Goal: Task Accomplishment & Management: Use online tool/utility

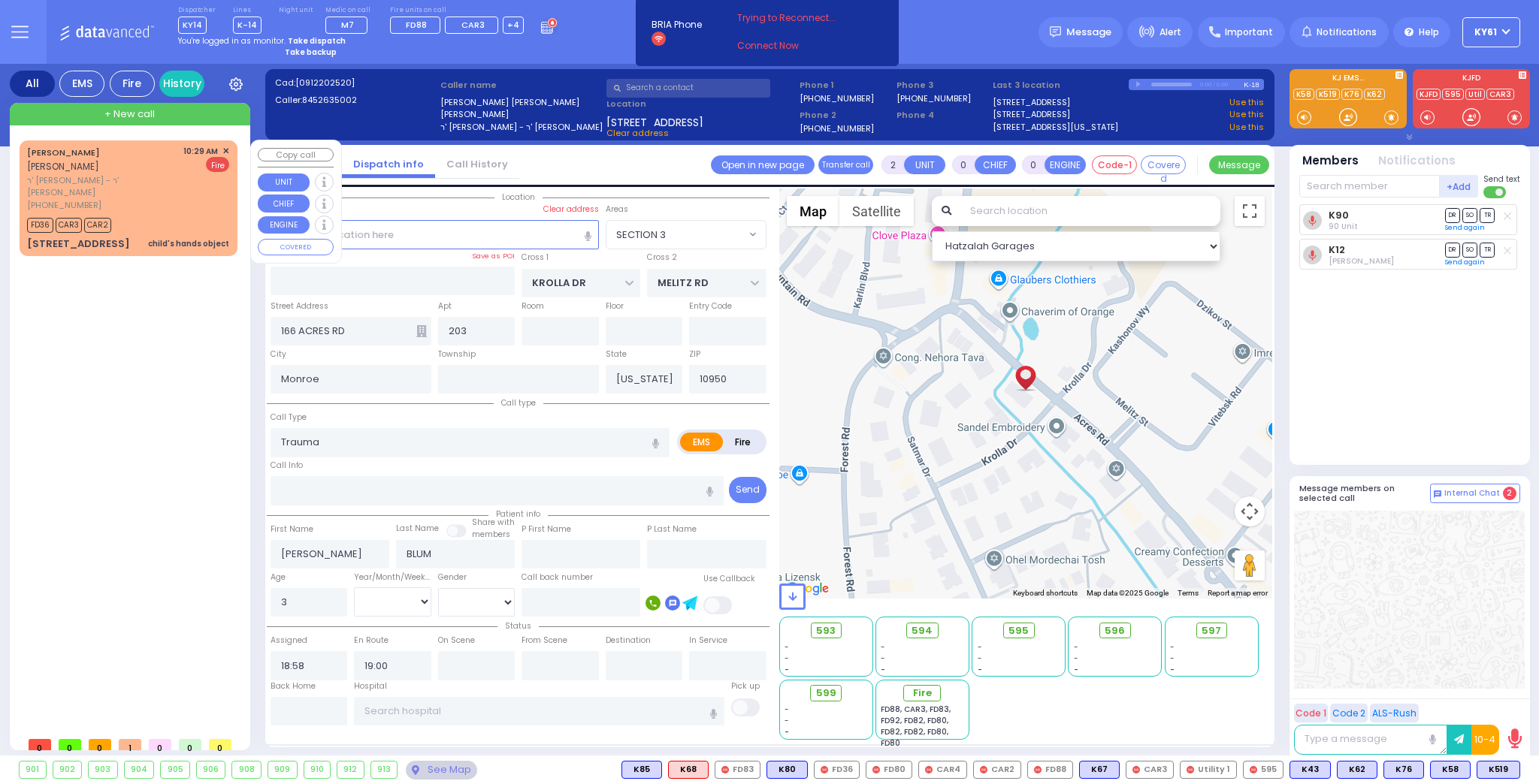
select select "SECTION 3"
select select
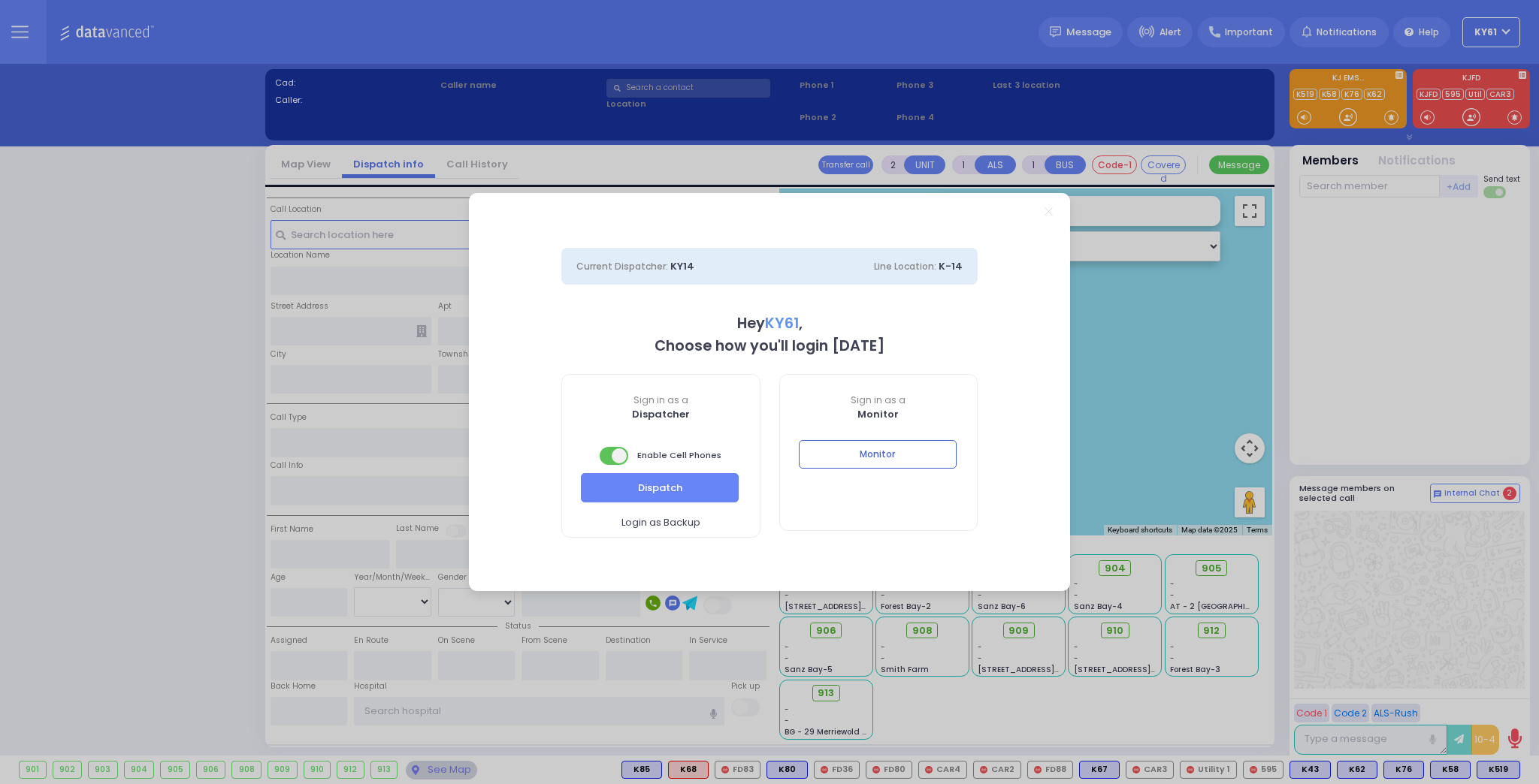
select select "7"
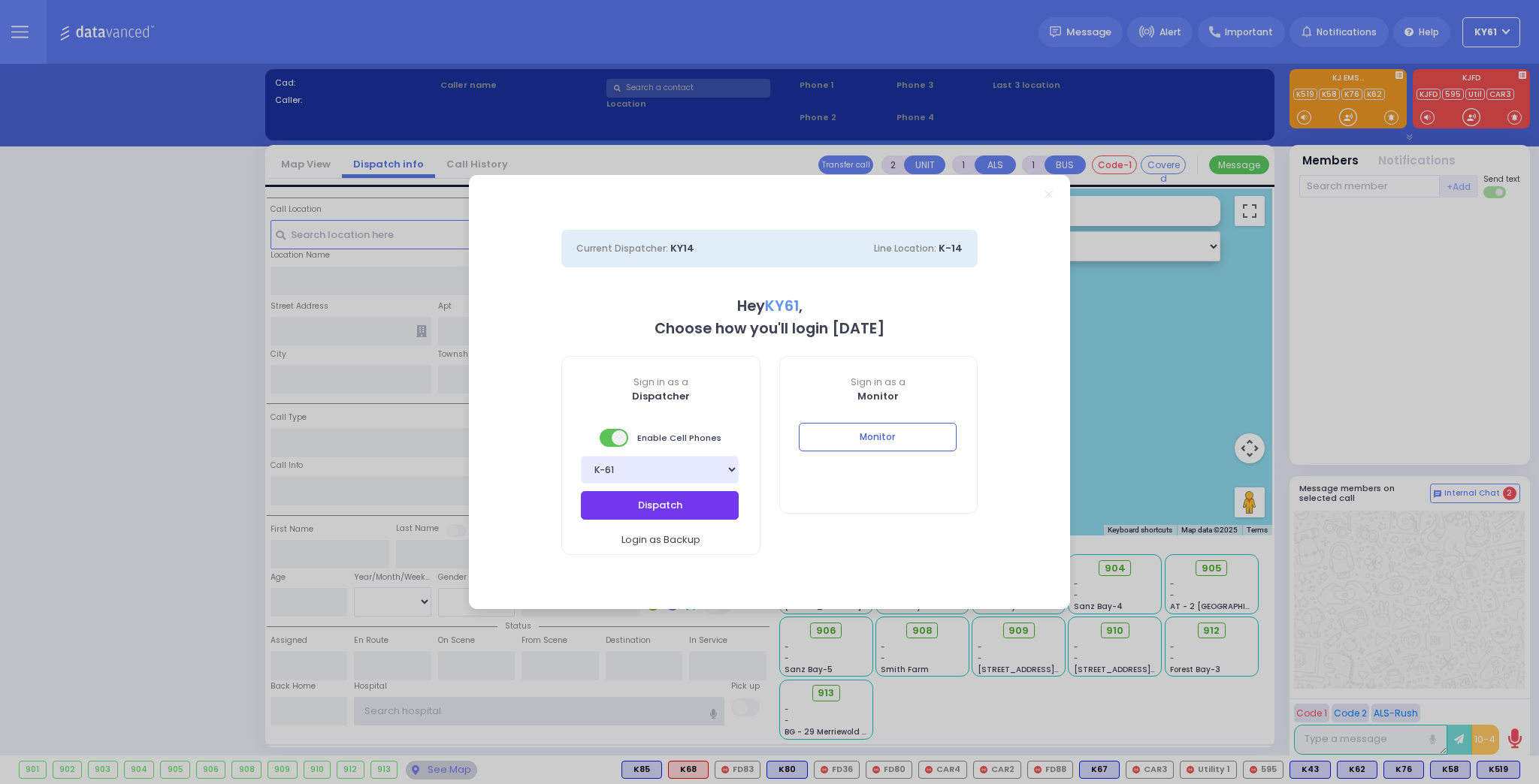
type input "ky61"
click at [692, 508] on button "Dispatch" at bounding box center [660, 505] width 158 height 29
